Goal: Information Seeking & Learning: Learn about a topic

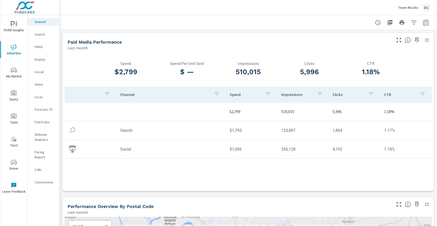
click at [45, 36] on p "Search" at bounding box center [45, 34] width 21 height 5
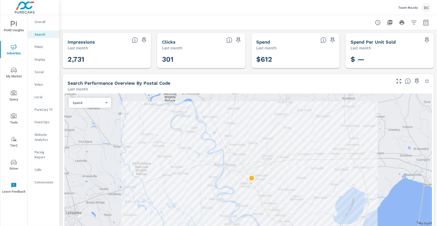
click at [41, 48] on p "PMAX" at bounding box center [45, 46] width 21 height 5
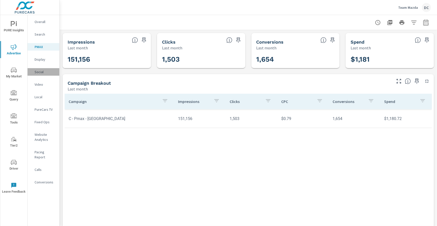
click at [41, 73] on p "Social" at bounding box center [45, 71] width 21 height 5
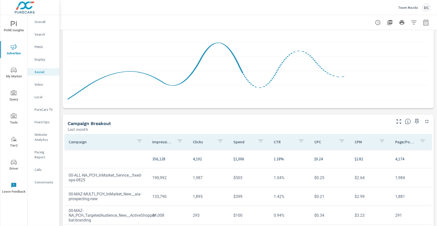
scroll to position [133, 0]
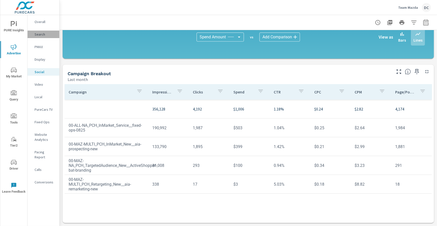
click at [41, 34] on p "Search" at bounding box center [45, 34] width 21 height 5
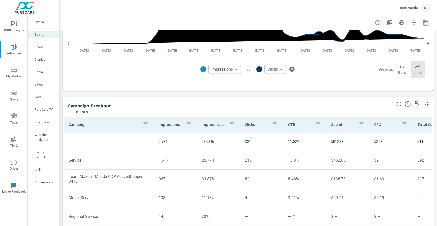
scroll to position [305, 0]
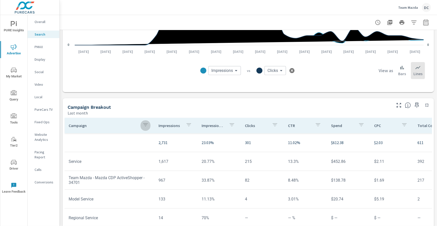
click at [148, 127] on button "button" at bounding box center [145, 126] width 10 height 12
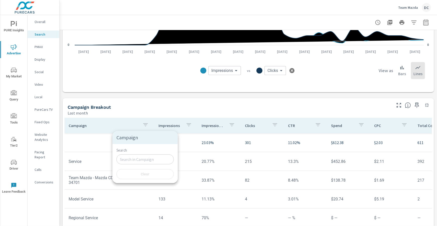
click at [122, 114] on div at bounding box center [218, 113] width 437 height 226
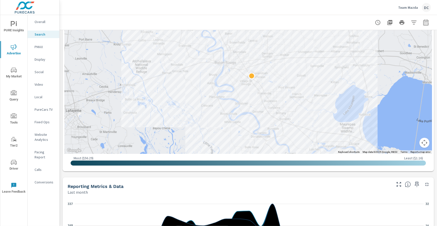
scroll to position [89, 0]
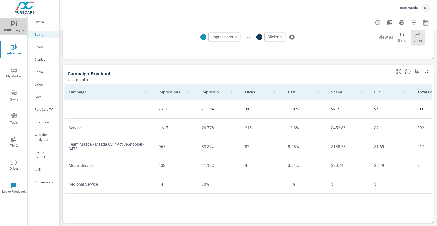
click at [20, 26] on span "PURE Insights" at bounding box center [14, 27] width 24 height 12
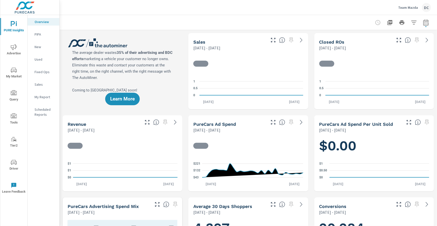
click at [41, 84] on p "Sales" at bounding box center [45, 84] width 21 height 5
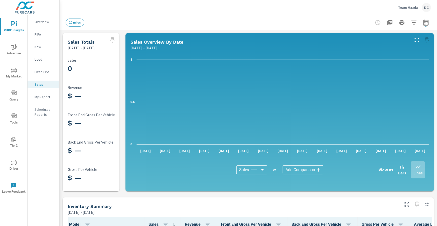
click at [41, 71] on p "Fixed Ops" at bounding box center [45, 71] width 21 height 5
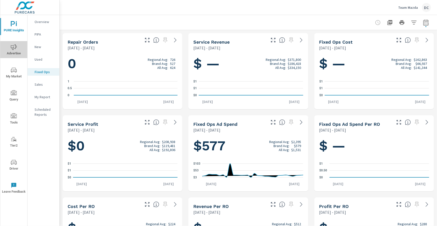
click at [17, 45] on icon "nav menu" at bounding box center [14, 47] width 6 height 6
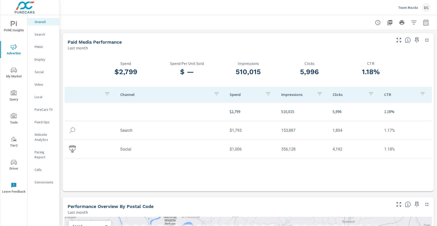
click at [44, 34] on p "Search" at bounding box center [45, 34] width 21 height 5
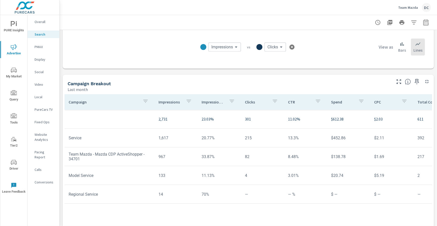
scroll to position [338, 0]
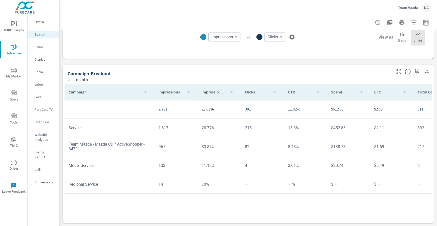
click at [41, 47] on p "PMAX" at bounding box center [45, 46] width 21 height 5
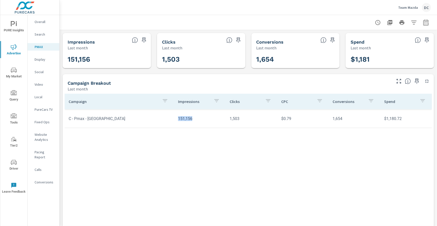
drag, startPoint x: 193, startPoint y: 119, endPoint x: 175, endPoint y: 117, distance: 18.1
click at [175, 117] on td "151,156" at bounding box center [200, 118] width 52 height 13
drag, startPoint x: 230, startPoint y: 120, endPoint x: 243, endPoint y: 120, distance: 13.0
click at [243, 120] on td "1,503" at bounding box center [252, 118] width 52 height 13
drag, startPoint x: 281, startPoint y: 118, endPoint x: 296, endPoint y: 119, distance: 15.3
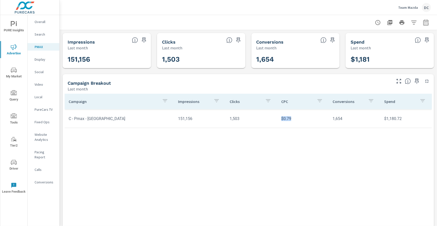
click at [296, 119] on td "$0.79" at bounding box center [303, 118] width 52 height 13
drag, startPoint x: 334, startPoint y: 118, endPoint x: 345, endPoint y: 118, distance: 10.8
click at [345, 118] on td "1,654" at bounding box center [355, 118] width 52 height 13
click at [41, 72] on p "Social" at bounding box center [45, 71] width 21 height 5
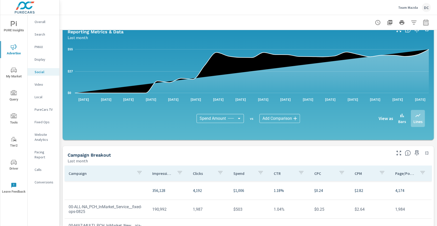
scroll to position [133, 0]
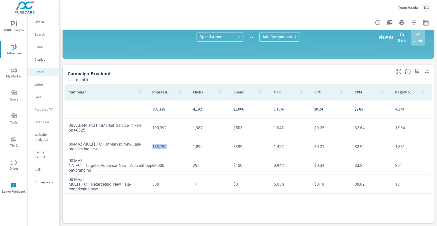
drag, startPoint x: 164, startPoint y: 147, endPoint x: 149, endPoint y: 147, distance: 15.0
click at [149, 147] on td "133,790" at bounding box center [169, 146] width 41 height 13
drag, startPoint x: 211, startPoint y: 146, endPoint x: 186, endPoint y: 147, distance: 24.6
click at [186, 147] on tr "00-MAZ-MULTI_PCH_InMarket_New__aia-prospecting-new 133,790 1,895 $399 1.42% $0.…" at bounding box center [248, 146] width 367 height 19
click at [36, 22] on p "Overall" at bounding box center [45, 21] width 21 height 5
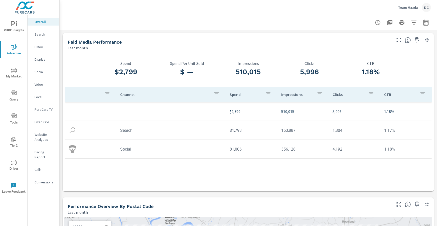
click at [40, 71] on p "Social" at bounding box center [45, 71] width 21 height 5
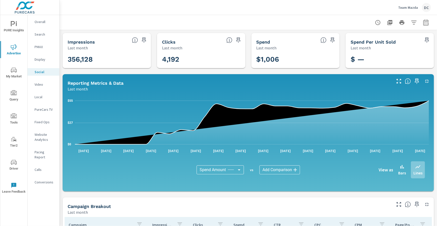
click at [408, 9] on p "Team Mazda" at bounding box center [408, 7] width 20 height 5
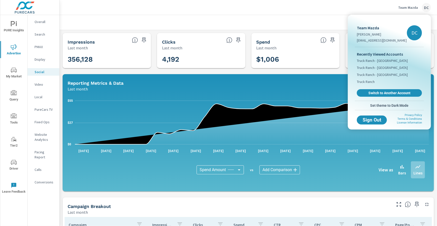
click at [408, 9] on body "PURE Insights Advertise My Market Query Tools Tier2 Driver Leave Feedback Overa…" at bounding box center [218, 113] width 437 height 226
click at [387, 93] on span "Switch to Another Account" at bounding box center [389, 93] width 61 height 5
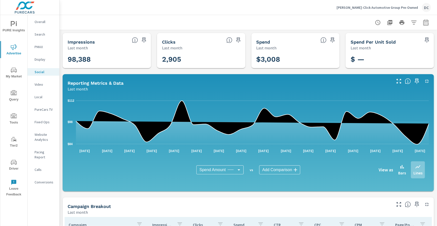
click at [44, 21] on p "Overall" at bounding box center [45, 21] width 21 height 5
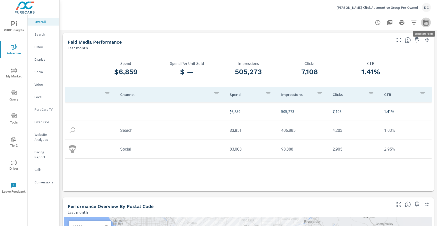
click at [424, 25] on icon "button" at bounding box center [426, 23] width 6 height 6
select select "Last month"
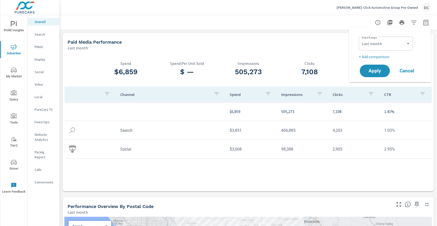
click at [392, 50] on div "Custom Yesterday Last week Last 7 days Last 14 days Last 30 days Last 45 days L…" at bounding box center [386, 44] width 54 height 14
click at [397, 46] on select "Custom Yesterday Last week Last 7 days Last 14 days Last 30 days Last 45 days L…" at bounding box center [386, 44] width 50 height 10
click at [383, 56] on p "+ Add comparison" at bounding box center [391, 57] width 64 height 6
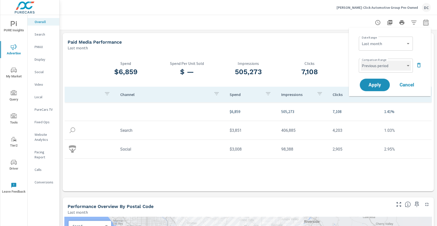
click at [381, 64] on select "Custom Previous period Previous month Previous year" at bounding box center [386, 66] width 50 height 10
click at [361, 61] on select "Custom Previous period Previous month Previous year" at bounding box center [386, 66] width 50 height 10
select select "Previous month"
click at [380, 85] on span "Apply" at bounding box center [375, 85] width 21 height 5
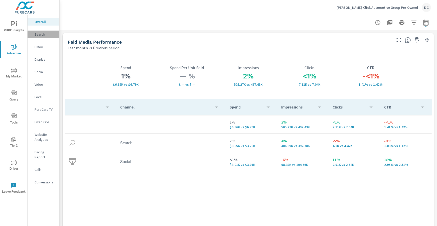
click at [36, 36] on p "Search" at bounding box center [45, 34] width 21 height 5
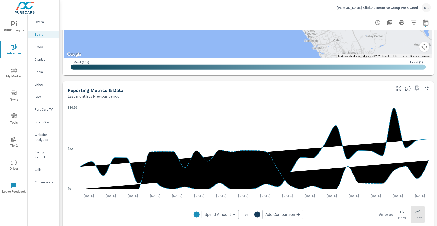
scroll to position [382, 0]
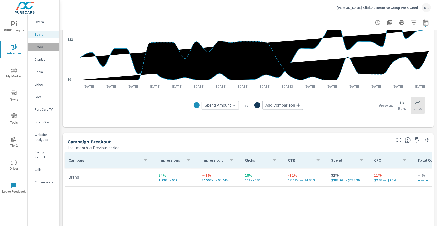
click at [43, 49] on div "PMAX" at bounding box center [44, 47] width 32 height 8
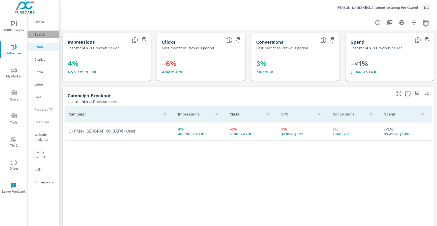
click at [40, 34] on p "Search" at bounding box center [45, 34] width 21 height 5
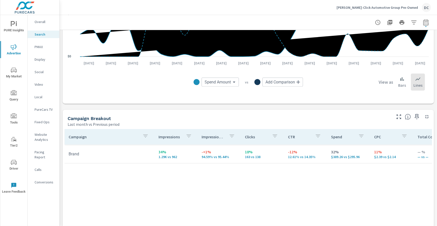
scroll to position [413, 0]
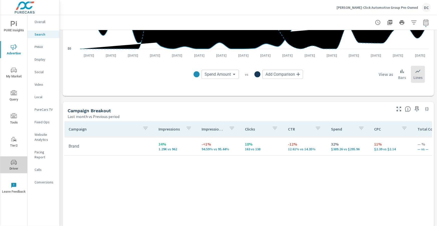
click at [18, 160] on span "Driver" at bounding box center [14, 165] width 24 height 12
click at [16, 160] on icon "nav menu" at bounding box center [14, 162] width 6 height 6
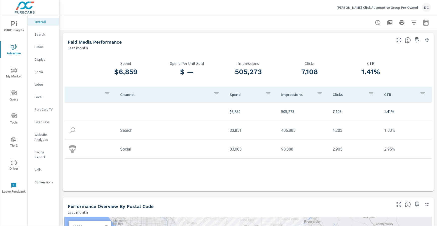
click at [41, 36] on p "Search" at bounding box center [45, 34] width 21 height 5
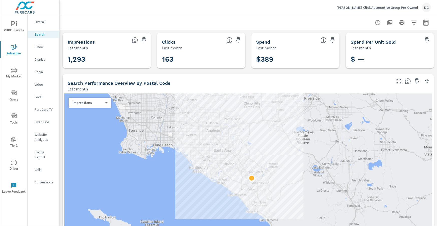
click at [40, 71] on p "Social" at bounding box center [45, 71] width 21 height 5
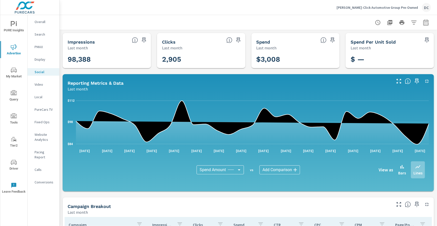
click at [38, 22] on p "Overall" at bounding box center [45, 21] width 21 height 5
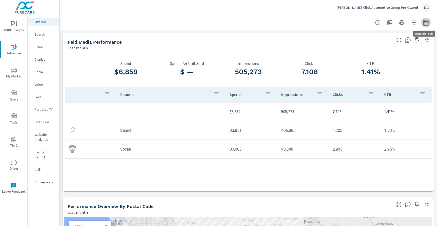
click at [426, 24] on icon "button" at bounding box center [426, 23] width 6 height 6
select select "Last month"
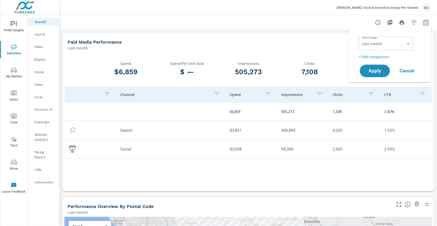
click at [389, 56] on p "+ Add comparison" at bounding box center [391, 57] width 64 height 6
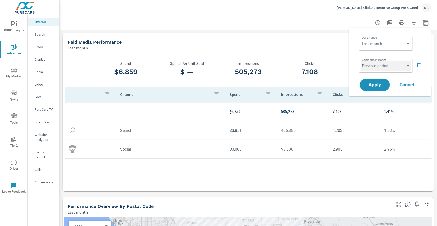
click at [378, 68] on select "Custom Previous period Previous month Previous year" at bounding box center [386, 66] width 50 height 10
click at [361, 61] on select "Custom Previous period Previous month Previous year" at bounding box center [386, 66] width 50 height 10
select select "Previous month"
click at [376, 83] on span "Apply" at bounding box center [375, 85] width 21 height 5
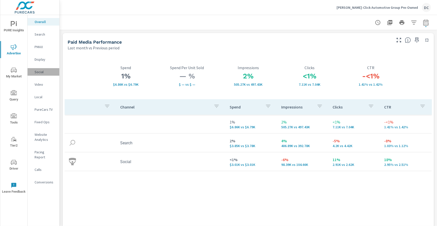
click at [42, 71] on p "Social" at bounding box center [45, 71] width 21 height 5
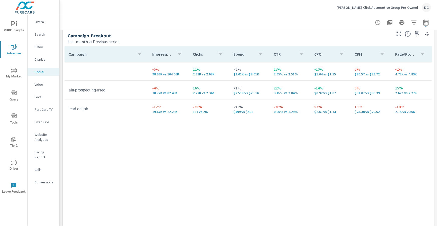
scroll to position [233, 0]
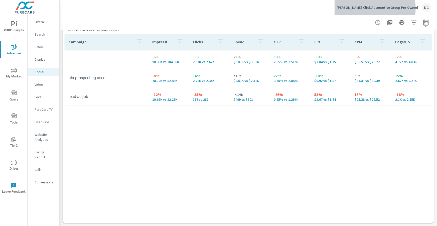
click at [369, 8] on p "Tuttle-Click Automotive Group Pre-Owned" at bounding box center [377, 7] width 81 height 5
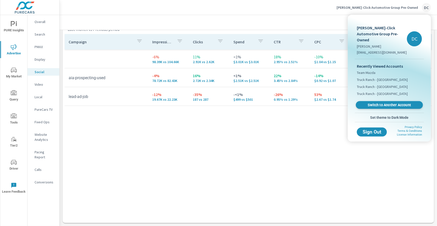
click at [385, 103] on span "Switch to Another Account" at bounding box center [389, 105] width 61 height 5
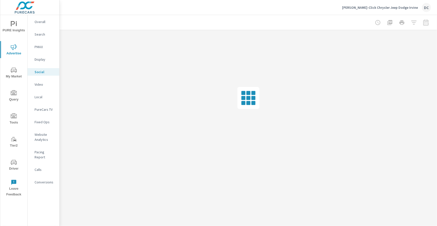
click at [46, 23] on p "Overall" at bounding box center [45, 21] width 21 height 5
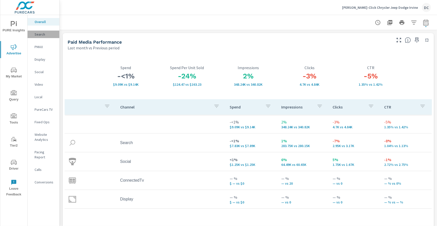
click at [40, 34] on p "Search" at bounding box center [45, 34] width 21 height 5
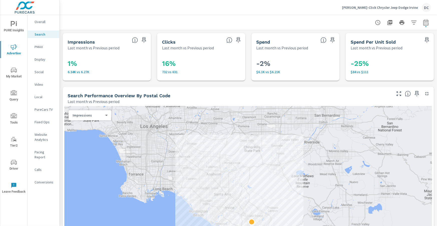
click at [40, 48] on p "PMAX" at bounding box center [45, 46] width 21 height 5
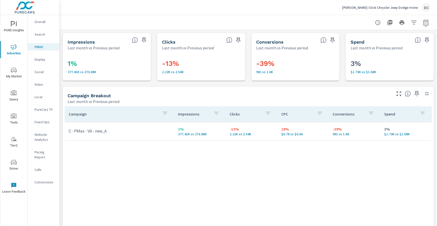
click at [44, 34] on p "Search" at bounding box center [45, 34] width 21 height 5
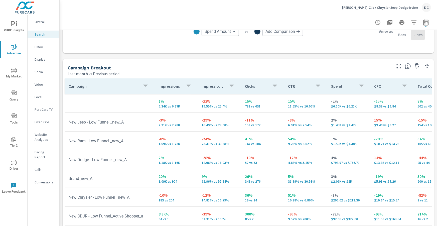
scroll to position [501, 0]
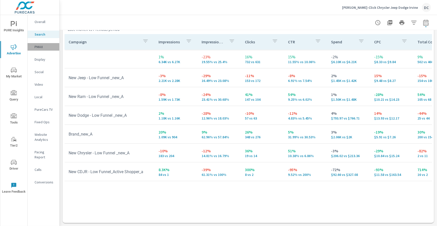
click at [41, 47] on p "PMAX" at bounding box center [45, 46] width 21 height 5
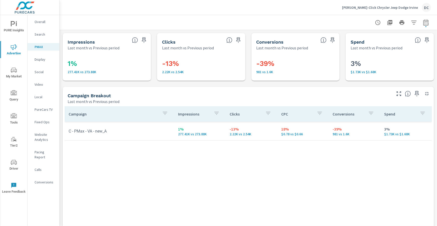
click at [39, 71] on p "Social" at bounding box center [45, 71] width 21 height 5
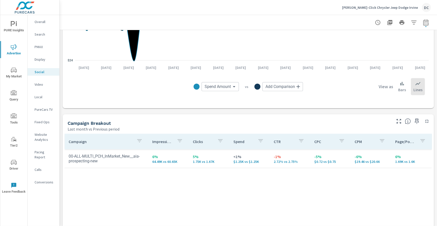
scroll to position [134, 0]
click at [39, 48] on p "PMAX" at bounding box center [45, 46] width 21 height 5
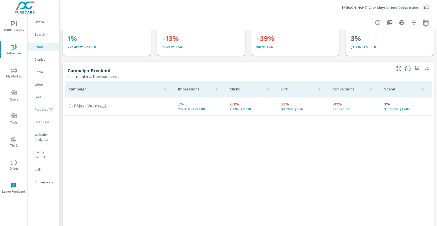
scroll to position [25, 0]
click at [38, 71] on p "Social" at bounding box center [45, 71] width 21 height 5
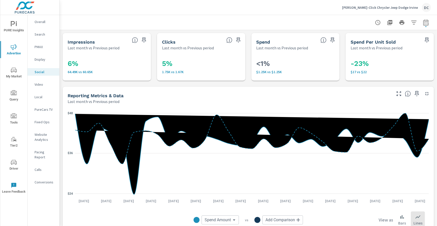
click at [42, 22] on p "Overall" at bounding box center [45, 21] width 21 height 5
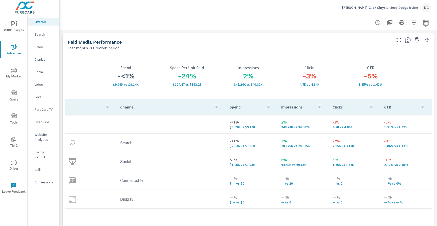
click at [15, 30] on span "PURE Insights" at bounding box center [14, 27] width 24 height 12
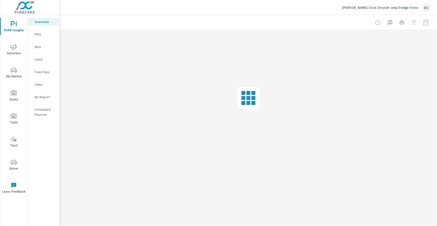
click at [38, 85] on p "Sales" at bounding box center [45, 84] width 21 height 5
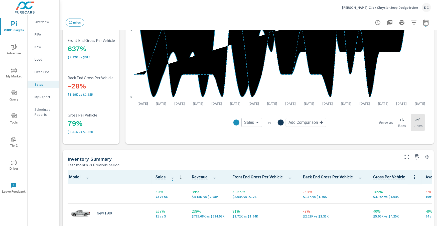
scroll to position [103, 0]
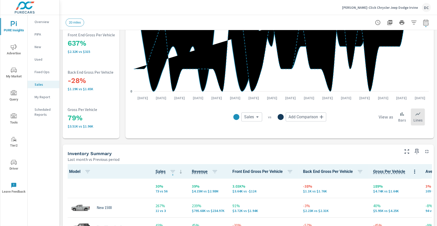
click at [398, 9] on div "Tuttle-Click Chrysler Jeep Dodge Irvine DC" at bounding box center [386, 7] width 89 height 9
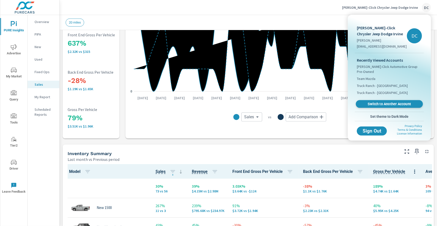
click at [390, 102] on span "Switch to Another Account" at bounding box center [389, 104] width 61 height 5
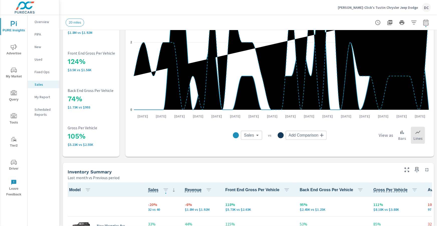
scroll to position [93, 0]
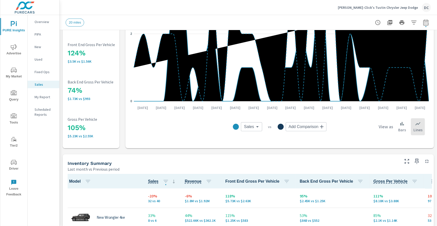
click at [16, 46] on icon "nav menu" at bounding box center [14, 47] width 6 height 6
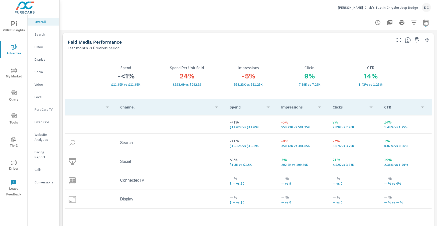
click at [44, 35] on p "Search" at bounding box center [45, 34] width 21 height 5
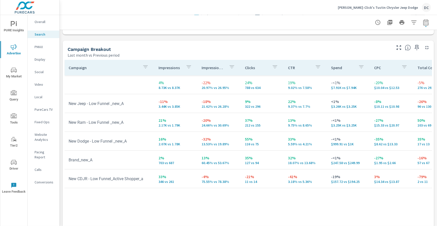
scroll to position [501, 0]
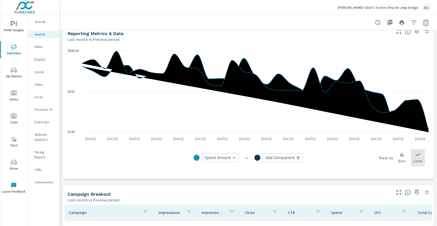
scroll to position [251, 0]
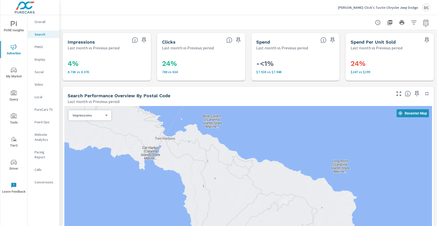
scroll to position [2, 0]
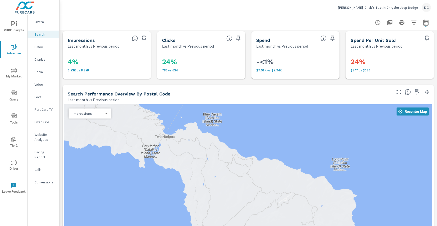
click at [40, 47] on p "PMAX" at bounding box center [45, 46] width 21 height 5
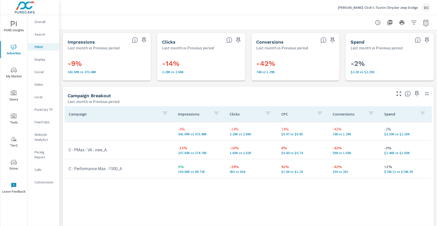
click at [39, 72] on p "Social" at bounding box center [45, 71] width 21 height 5
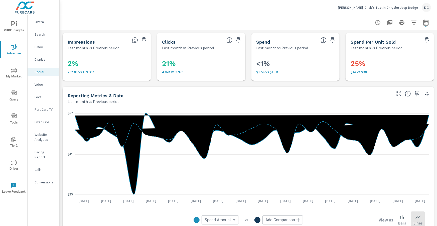
click at [36, 45] on p "PMAX" at bounding box center [45, 46] width 21 height 5
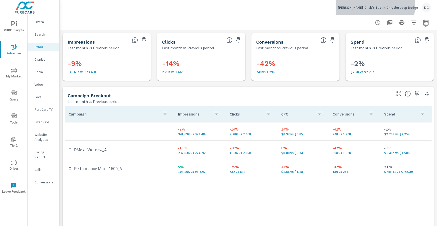
click at [384, 6] on p "Tuttle-Click's Tustin Chrysler Jeep Dodge" at bounding box center [378, 7] width 80 height 5
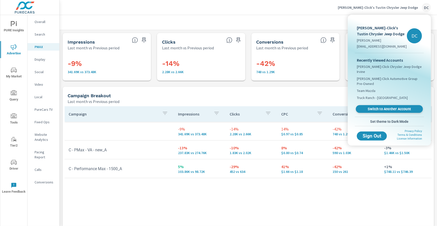
click at [378, 105] on link "Switch to Another Account" at bounding box center [389, 109] width 67 height 8
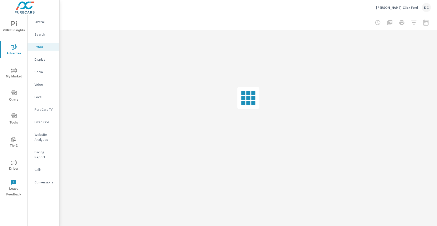
click at [41, 22] on p "Overall" at bounding box center [45, 21] width 21 height 5
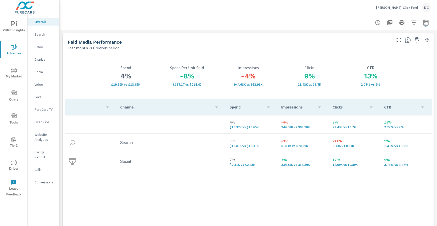
click at [33, 36] on div "Search" at bounding box center [44, 35] width 32 height 8
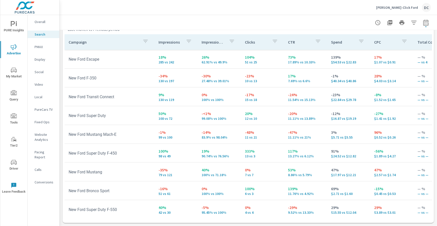
scroll to position [193, 0]
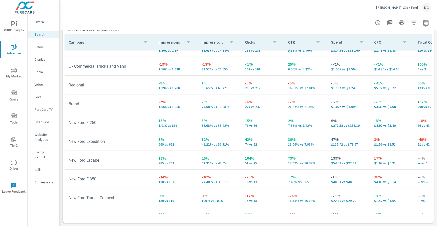
scroll to position [92, 0]
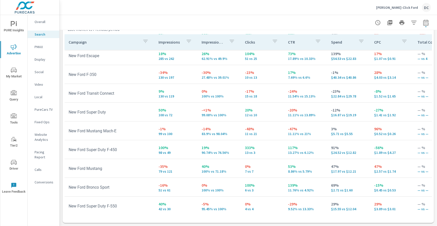
scroll to position [193, 0]
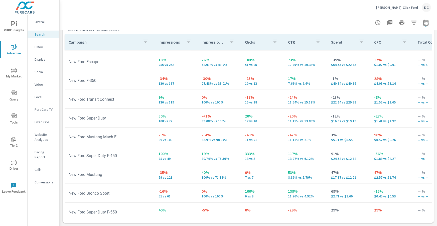
scroll to position [193, 0]
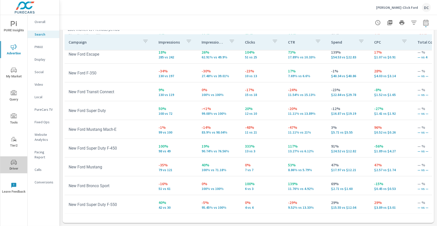
click at [14, 159] on icon "nav menu" at bounding box center [14, 162] width 6 height 6
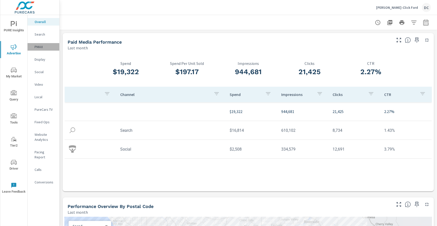
click at [40, 46] on p "PMAX" at bounding box center [45, 46] width 21 height 5
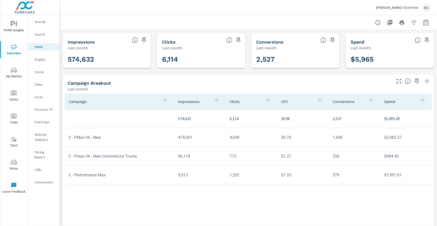
click at [37, 72] on p "Social" at bounding box center [45, 71] width 21 height 5
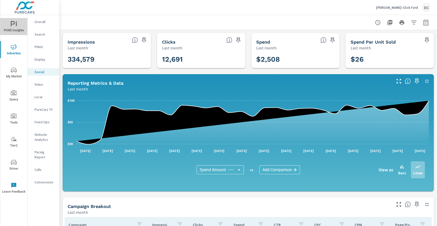
click at [16, 25] on icon "nav menu" at bounding box center [16, 24] width 1 height 4
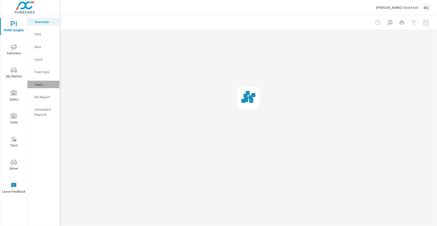
click at [40, 83] on p "Sales" at bounding box center [45, 84] width 21 height 5
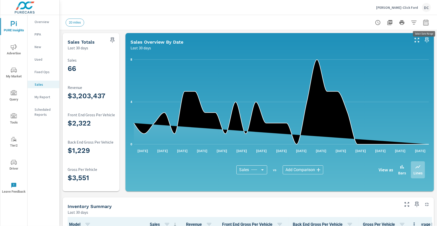
click at [428, 22] on icon "button" at bounding box center [426, 23] width 6 height 6
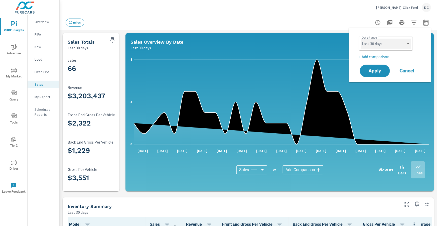
click at [408, 46] on select "Custom Yesterday Last week Last 7 days Last 14 days Last 30 days Last 45 days L…" at bounding box center [386, 44] width 50 height 10
click at [361, 39] on select "Custom Yesterday Last week Last 7 days Last 14 days Last 30 days Last 45 days L…" at bounding box center [386, 44] width 50 height 10
select select "Last month"
click at [389, 57] on p "+ Add comparison" at bounding box center [391, 57] width 64 height 6
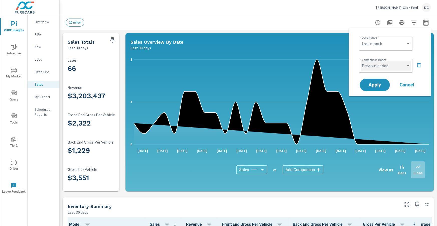
click at [389, 67] on select "Custom Previous period Previous month Previous year" at bounding box center [386, 66] width 50 height 10
click at [361, 61] on select "Custom Previous period Previous month Previous year" at bounding box center [386, 66] width 50 height 10
select select "Previous month"
click at [384, 83] on span "Apply" at bounding box center [375, 85] width 21 height 5
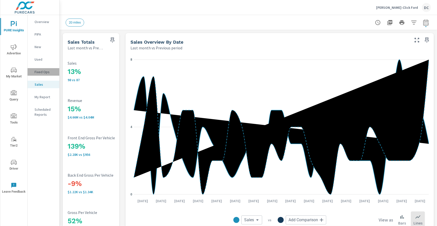
click at [35, 71] on p "Fixed Ops" at bounding box center [45, 71] width 21 height 5
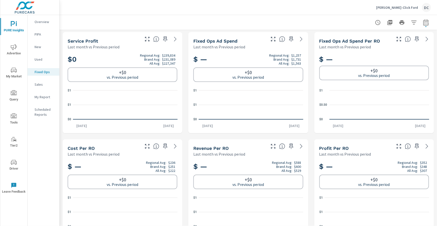
scroll to position [125, 0]
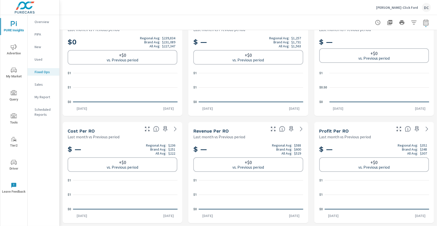
click at [11, 54] on span "Advertise" at bounding box center [14, 50] width 24 height 12
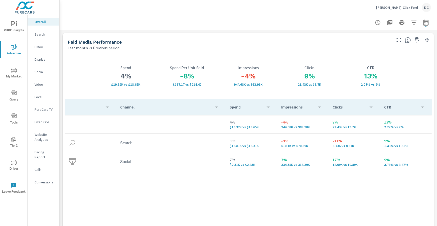
click at [43, 37] on div "Search" at bounding box center [44, 35] width 32 height 8
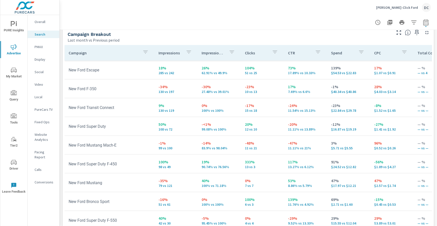
scroll to position [501, 0]
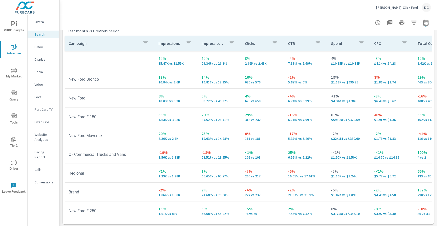
scroll to position [499, 0]
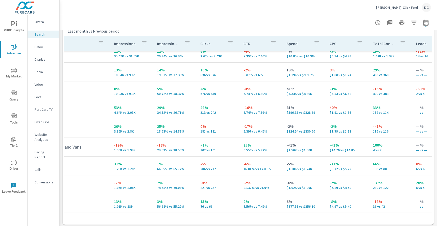
scroll to position [8, 45]
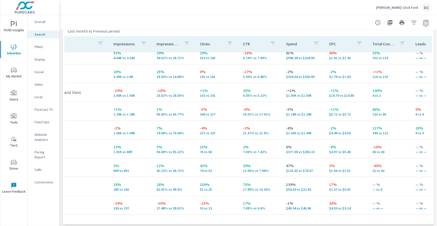
scroll to position [62, 0]
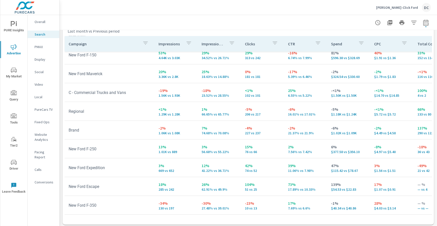
scroll to position [30, 0]
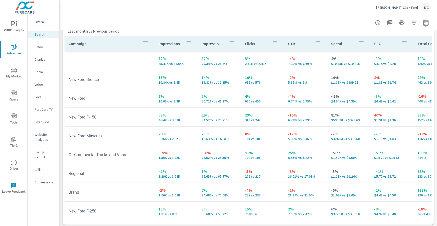
click at [142, 42] on icon "button" at bounding box center [145, 43] width 6 height 6
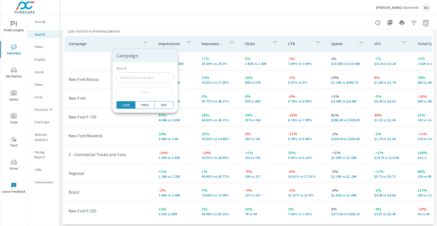
click at [125, 75] on input "Search" at bounding box center [144, 77] width 57 height 10
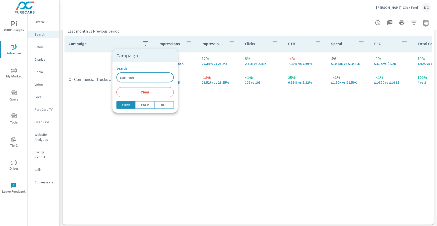
type input "commer"
click at [212, 108] on div at bounding box center [218, 113] width 437 height 226
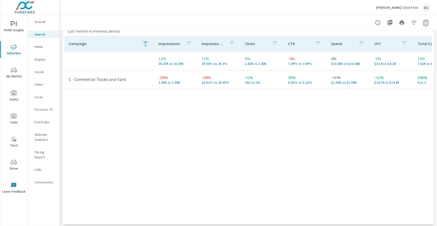
click at [146, 43] on icon "button" at bounding box center [145, 43] width 6 height 6
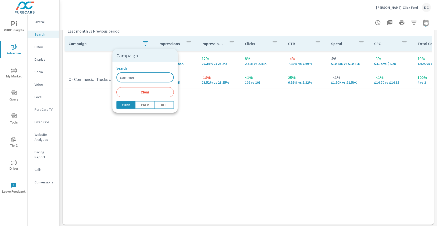
click at [140, 77] on input "commer" at bounding box center [144, 77] width 57 height 10
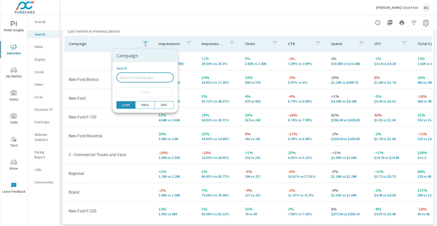
click at [139, 77] on input "Search" at bounding box center [144, 77] width 57 height 10
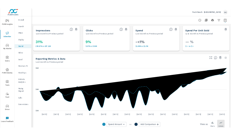
scroll to position [15, 0]
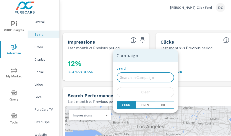
scroll to position [499, 0]
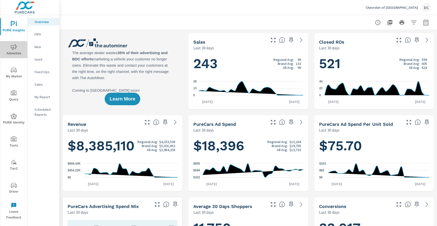
click at [12, 48] on icon "nav menu" at bounding box center [14, 47] width 6 height 6
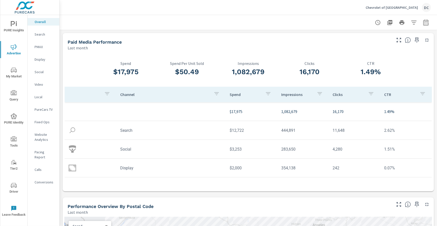
click at [14, 190] on span "Driver" at bounding box center [14, 188] width 24 height 12
click at [41, 76] on nav "Overall Search PMAX Display Social Video Local PureCars TV Fixed Ops Website An…" at bounding box center [44, 104] width 32 height 178
click at [41, 73] on p "Social" at bounding box center [45, 71] width 21 height 5
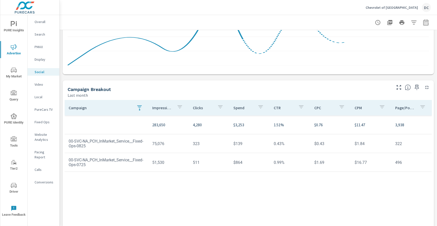
scroll to position [125, 0]
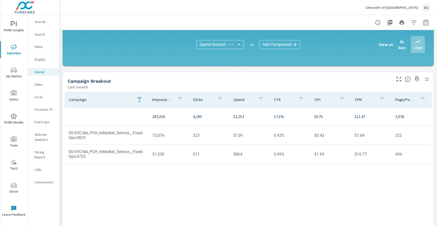
click at [138, 97] on icon "button" at bounding box center [139, 99] width 6 height 6
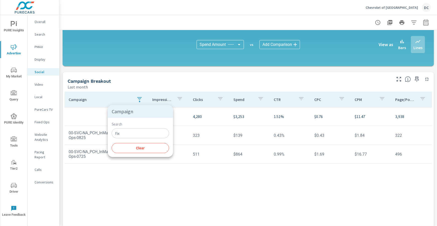
click at [130, 133] on input "fix" at bounding box center [140, 133] width 57 height 10
type input "f"
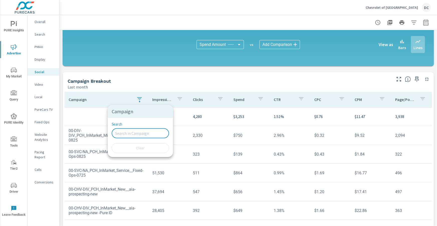
click at [93, 120] on div at bounding box center [218, 113] width 437 height 226
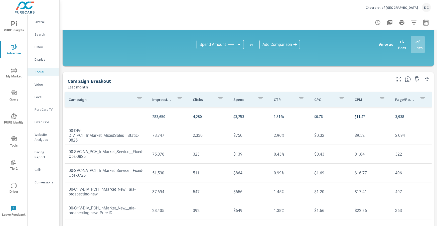
click at [40, 47] on p "PMAX" at bounding box center [45, 46] width 21 height 5
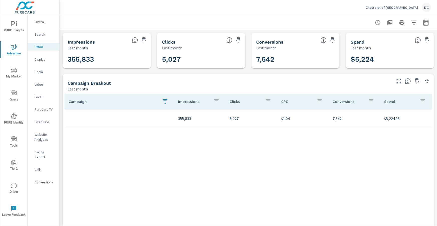
click at [167, 103] on icon "button" at bounding box center [165, 101] width 6 height 6
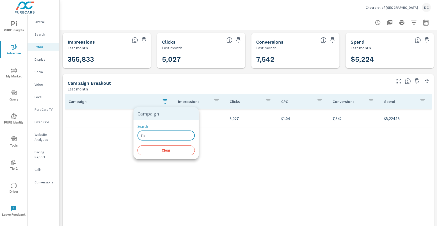
click at [159, 135] on input "fix" at bounding box center [165, 135] width 57 height 10
type input "f"
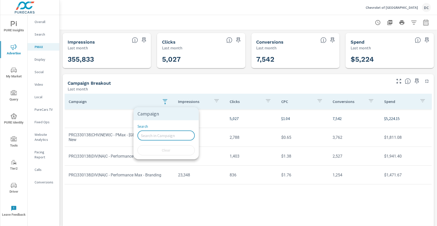
click at [125, 116] on div at bounding box center [218, 113] width 437 height 226
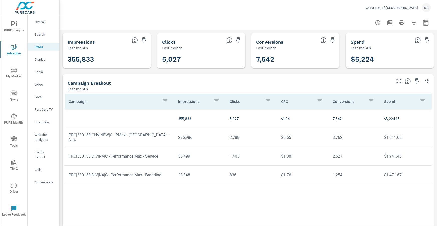
click at [15, 186] on icon "nav menu" at bounding box center [14, 185] width 6 height 6
